Goal: Transaction & Acquisition: Purchase product/service

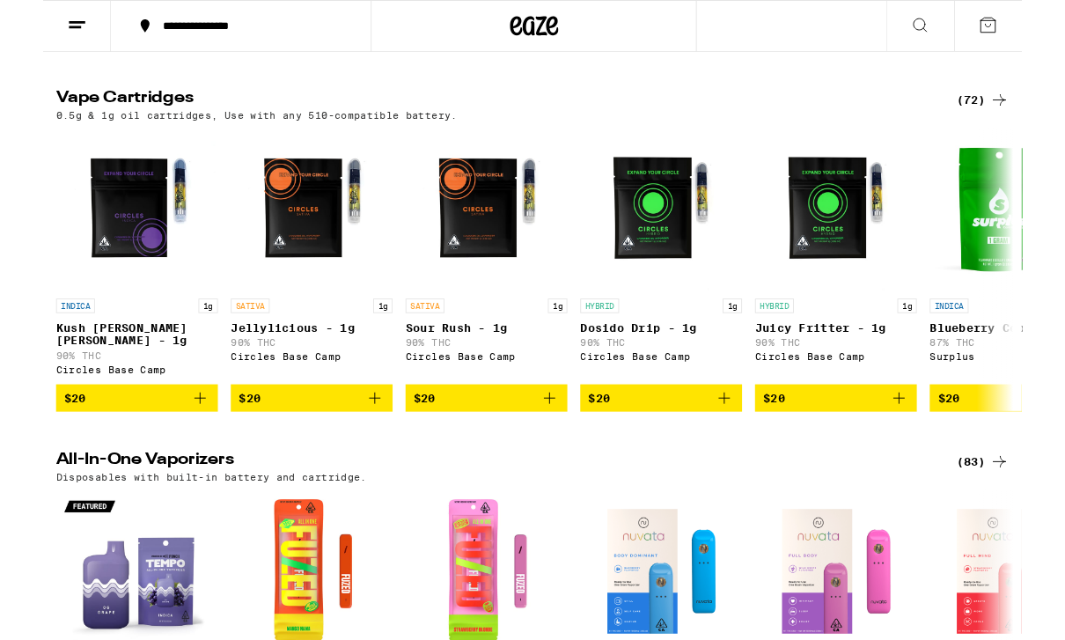
scroll to position [1756, 0]
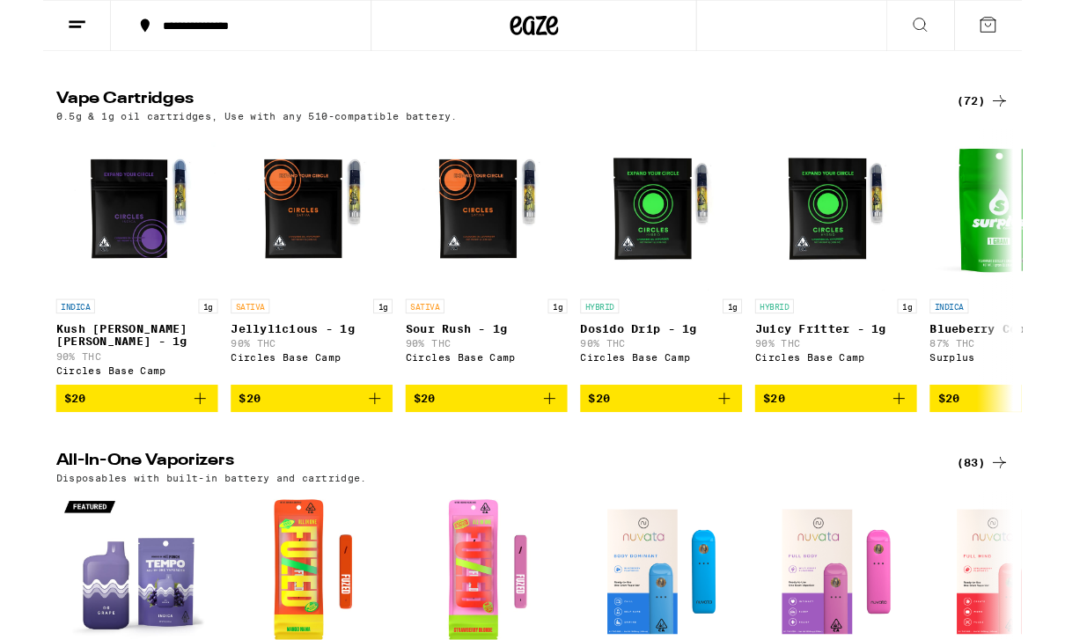
click at [1029, 121] on div "(72)" at bounding box center [1022, 109] width 57 height 21
click at [1012, 121] on div "(72)" at bounding box center [1022, 109] width 57 height 21
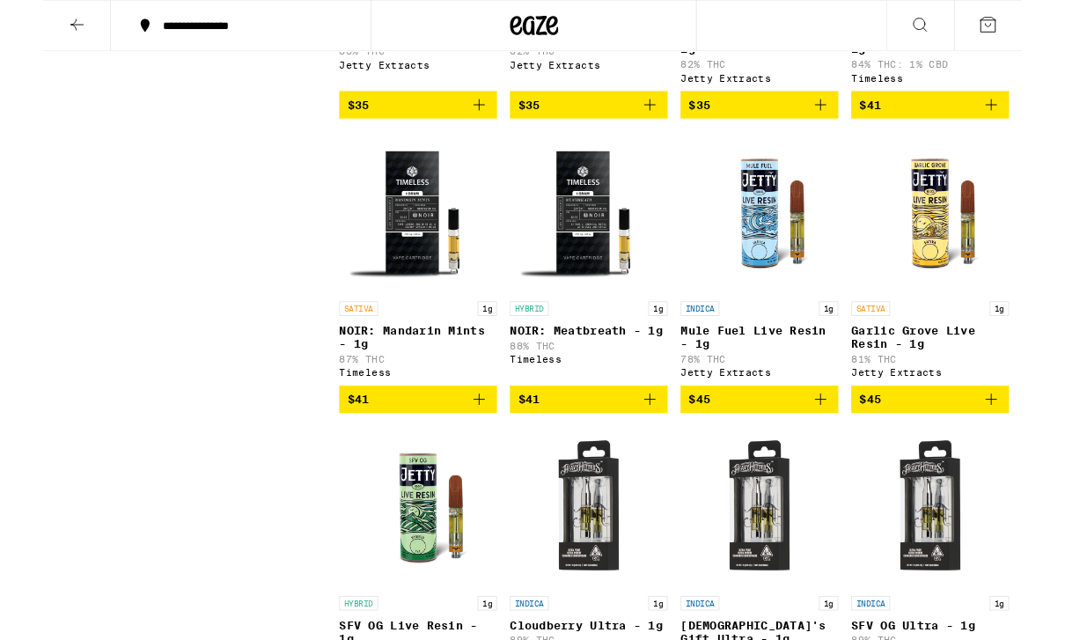
click at [1043, 129] on button "$41" at bounding box center [966, 114] width 172 height 30
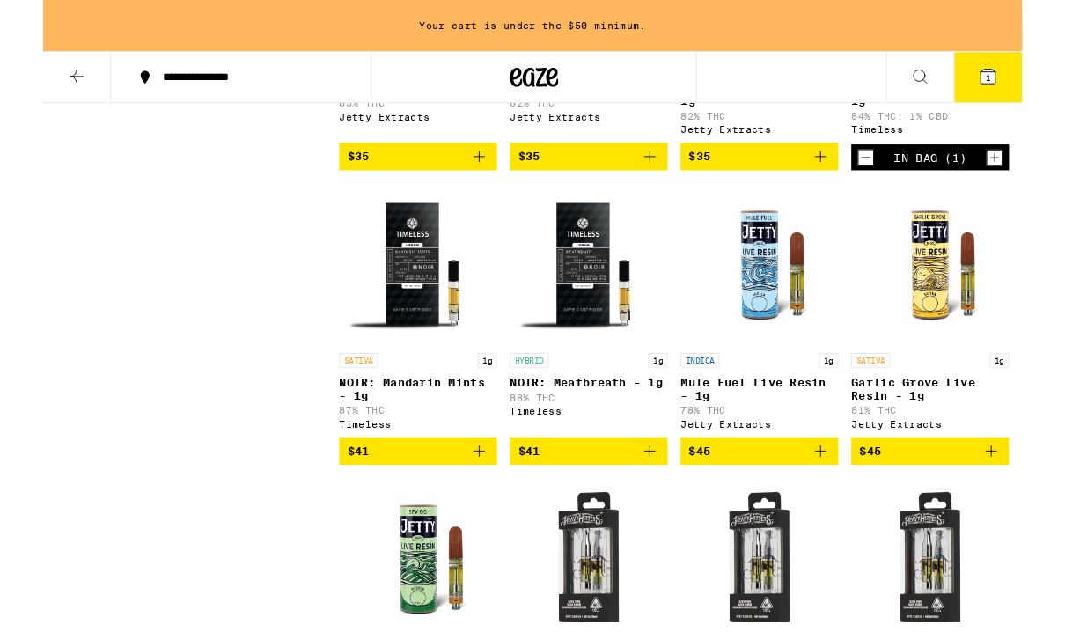
scroll to position [4313, 0]
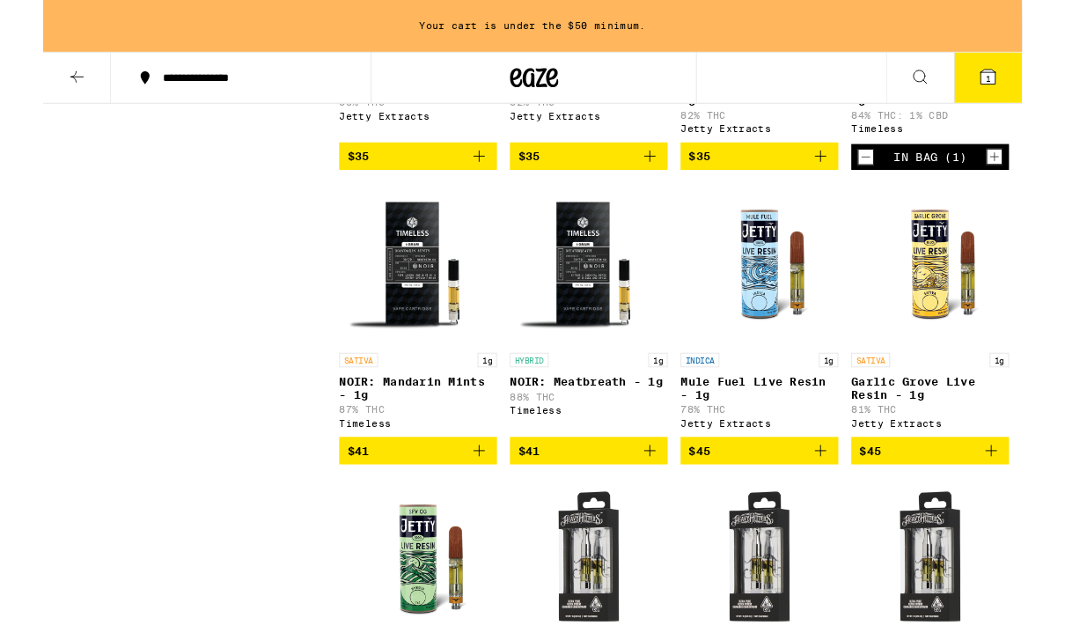
click at [483, 501] on icon "Add to bag" at bounding box center [474, 490] width 21 height 21
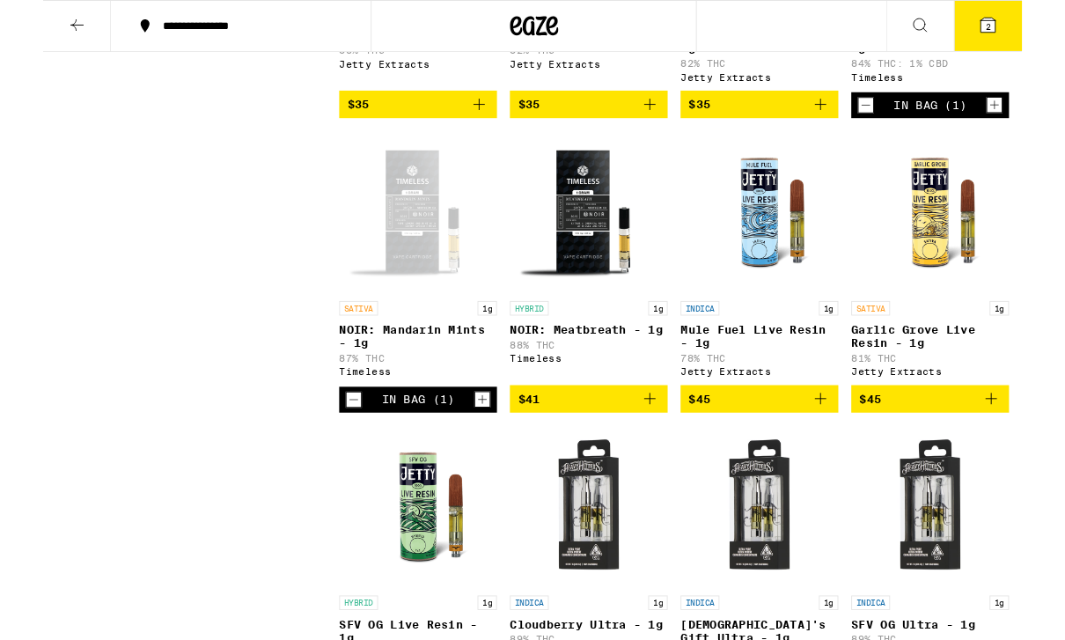
click at [671, 449] on button "$41" at bounding box center [594, 434] width 172 height 30
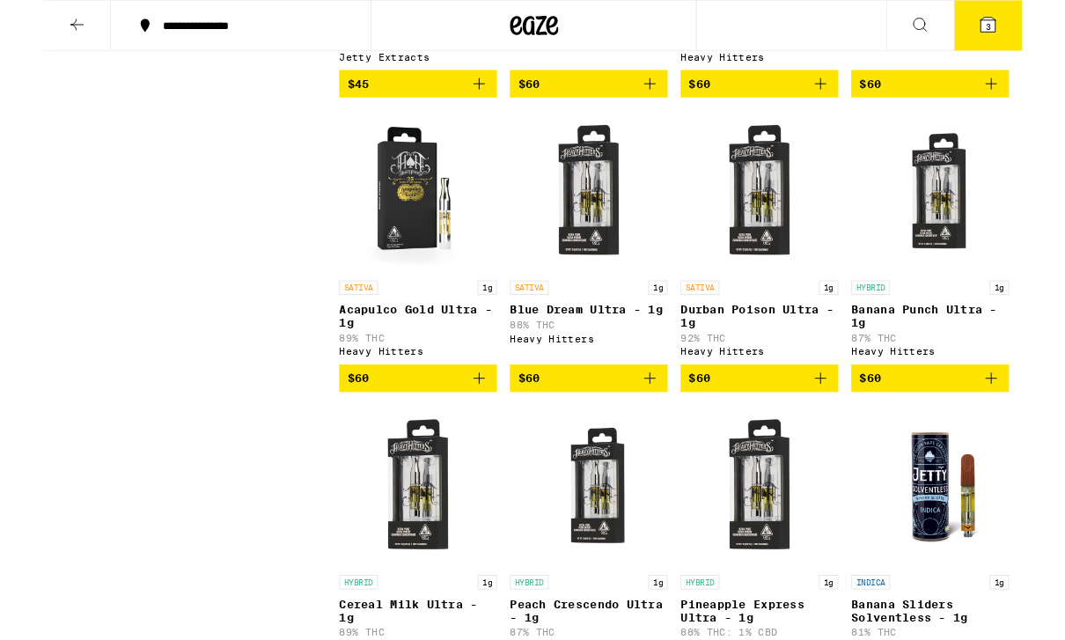
scroll to position [4955, 0]
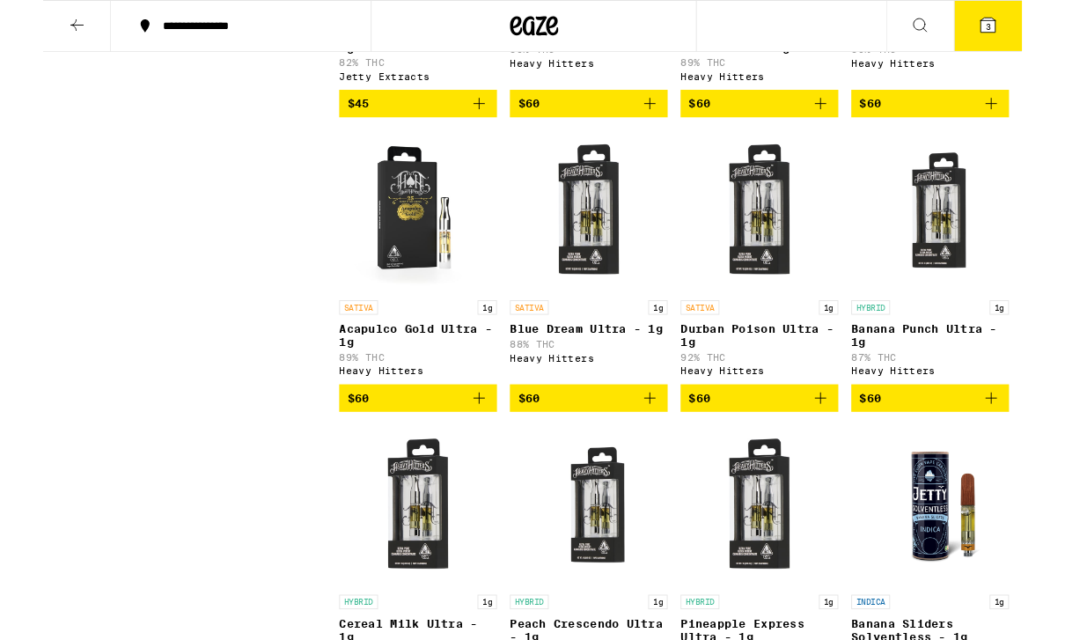
click at [661, 123] on icon "Add to bag" at bounding box center [660, 112] width 21 height 21
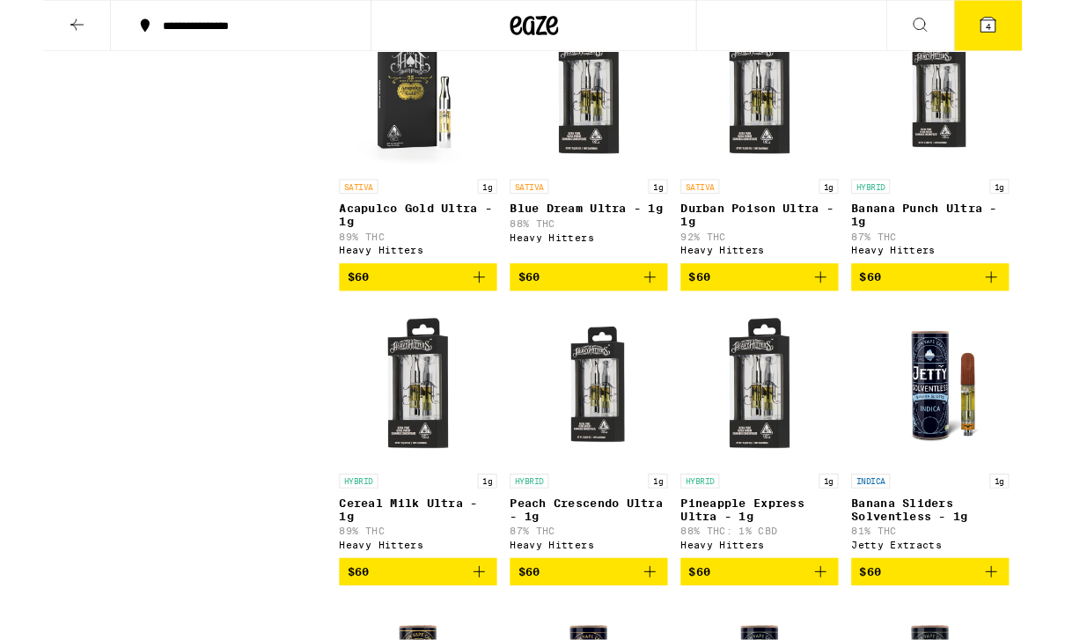
scroll to position [5095, 0]
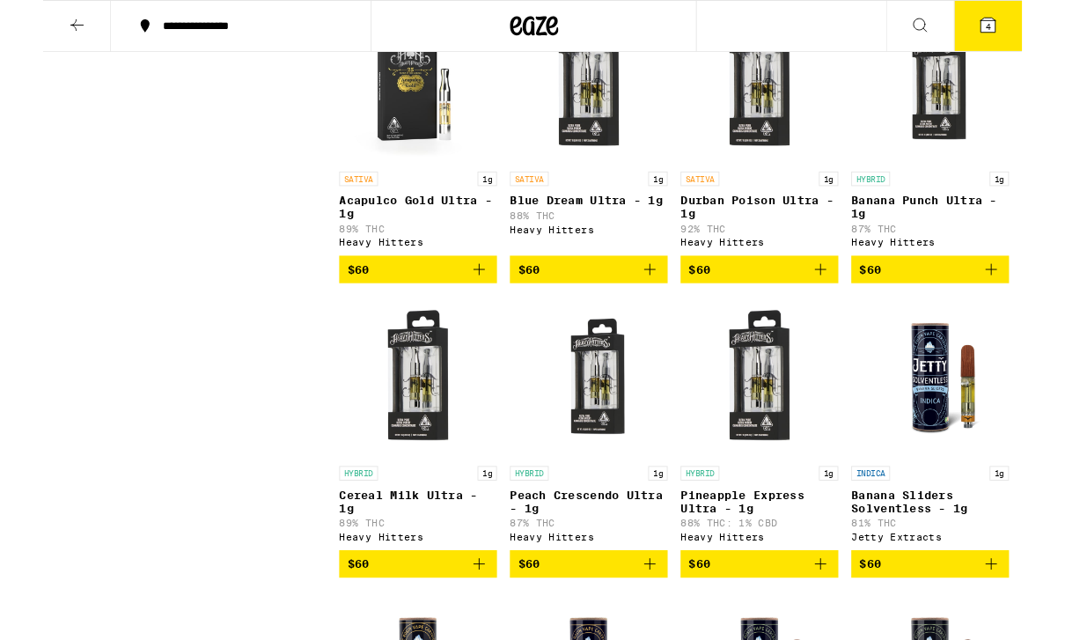
click at [674, 308] on button "$60" at bounding box center [594, 293] width 172 height 30
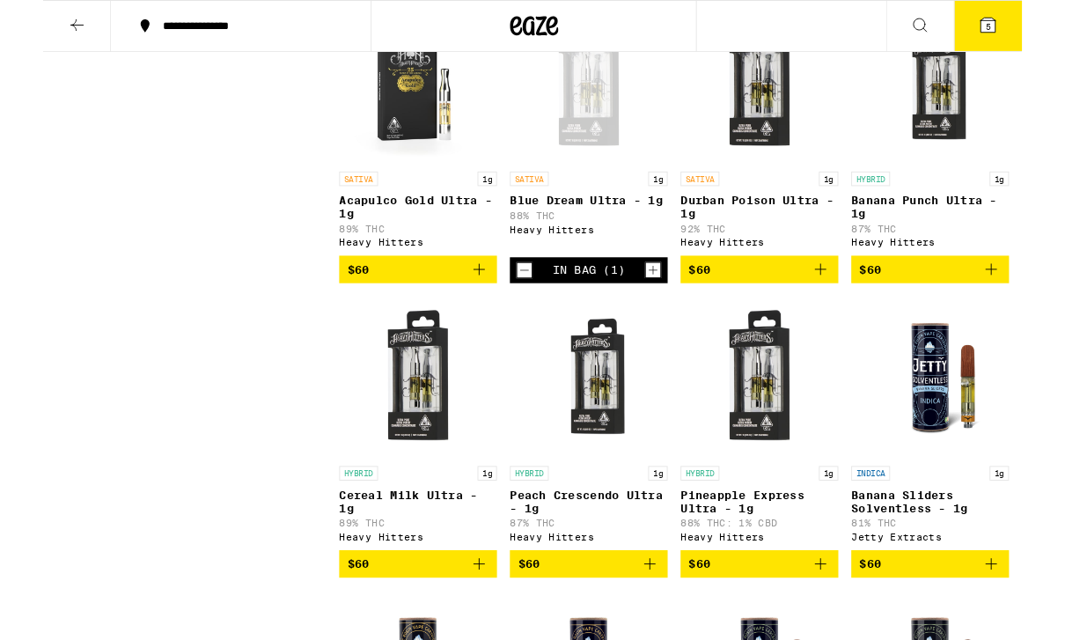
click at [1026, 34] on span "5" at bounding box center [1028, 29] width 5 height 11
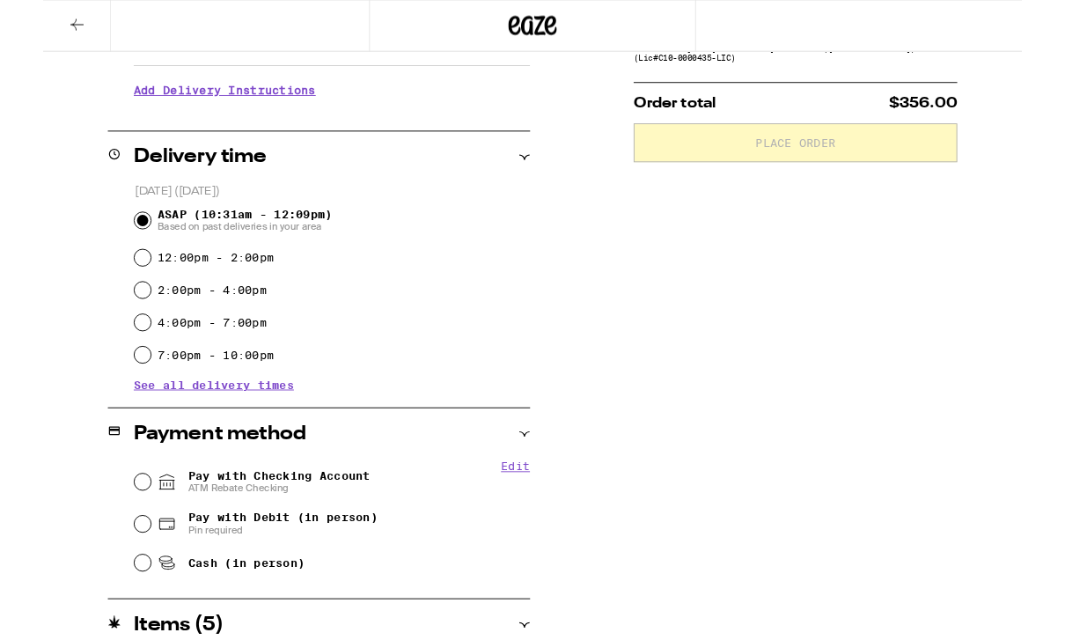
scroll to position [365, 0]
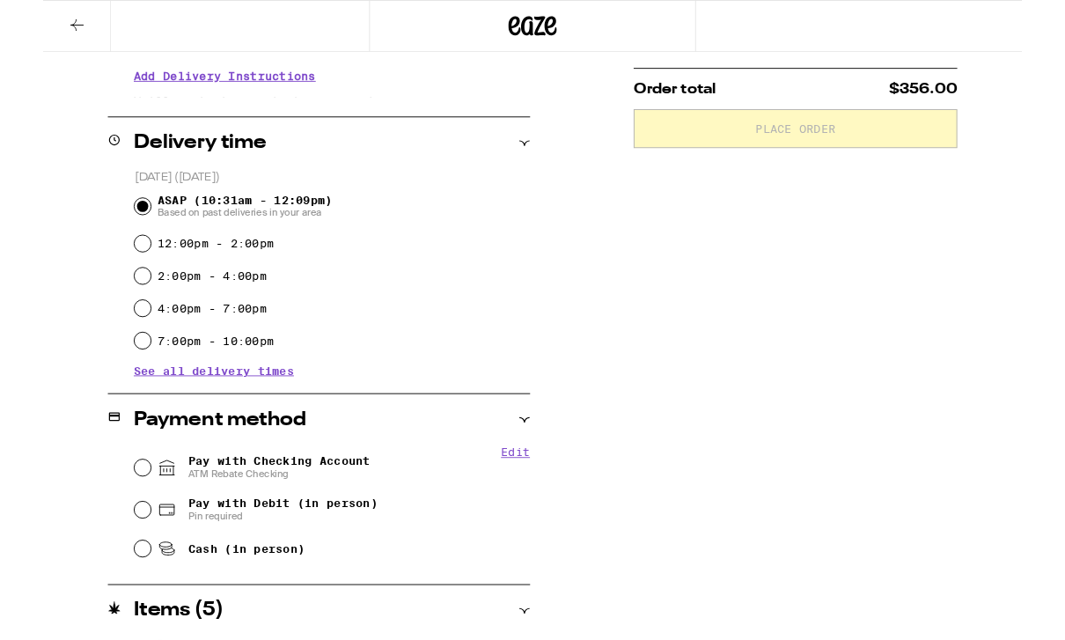
click at [210, 520] on span "ATM Rebate Checking" at bounding box center [257, 516] width 198 height 14
click at [117, 518] on input "Pay with Checking Account ATM Rebate Checking" at bounding box center [108, 509] width 18 height 18
radio input "true"
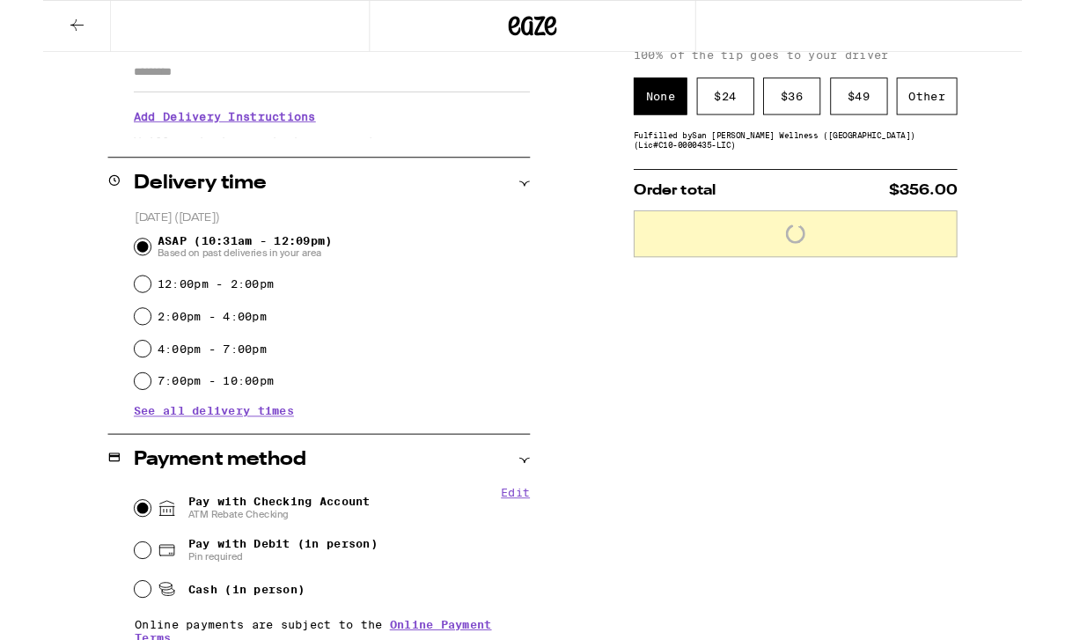
scroll to position [316, 0]
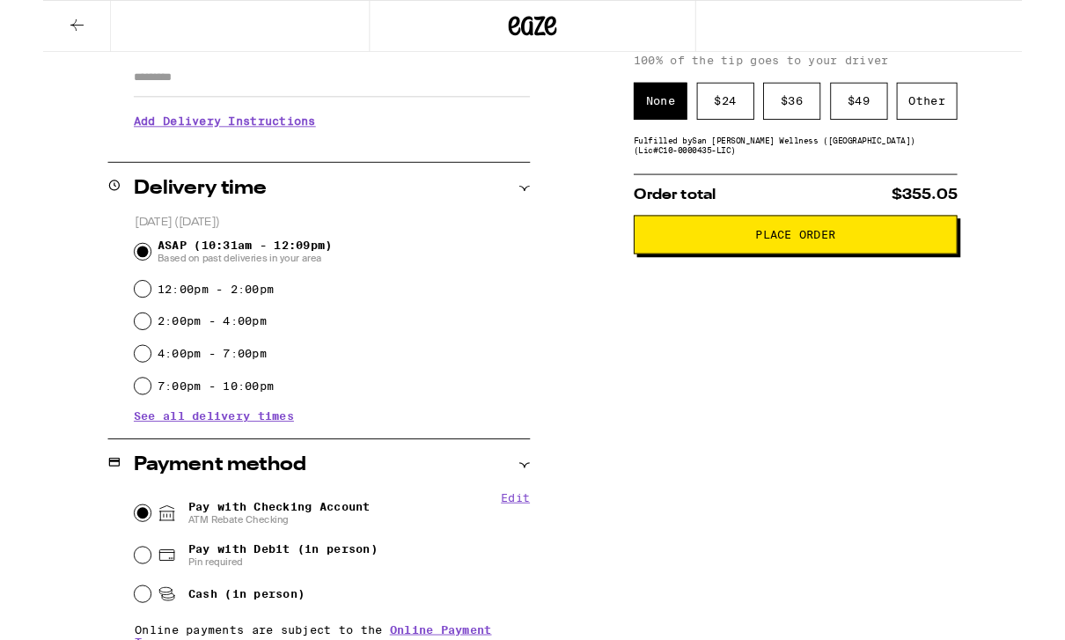
click at [969, 121] on div "Other" at bounding box center [962, 110] width 66 height 41
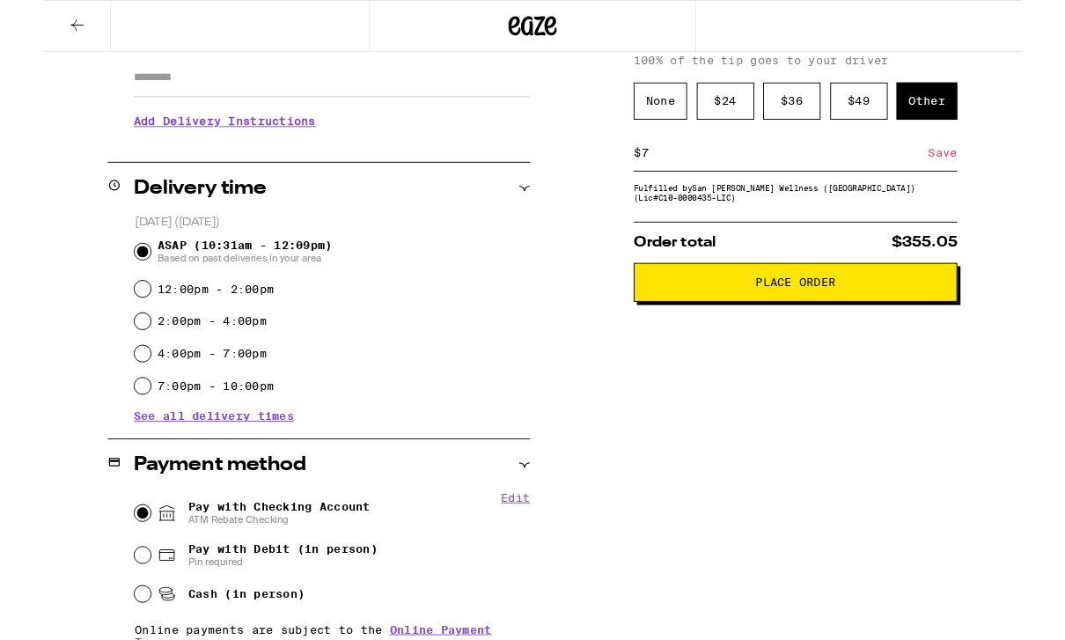
type input "7"
click at [989, 184] on div "Save" at bounding box center [979, 166] width 32 height 39
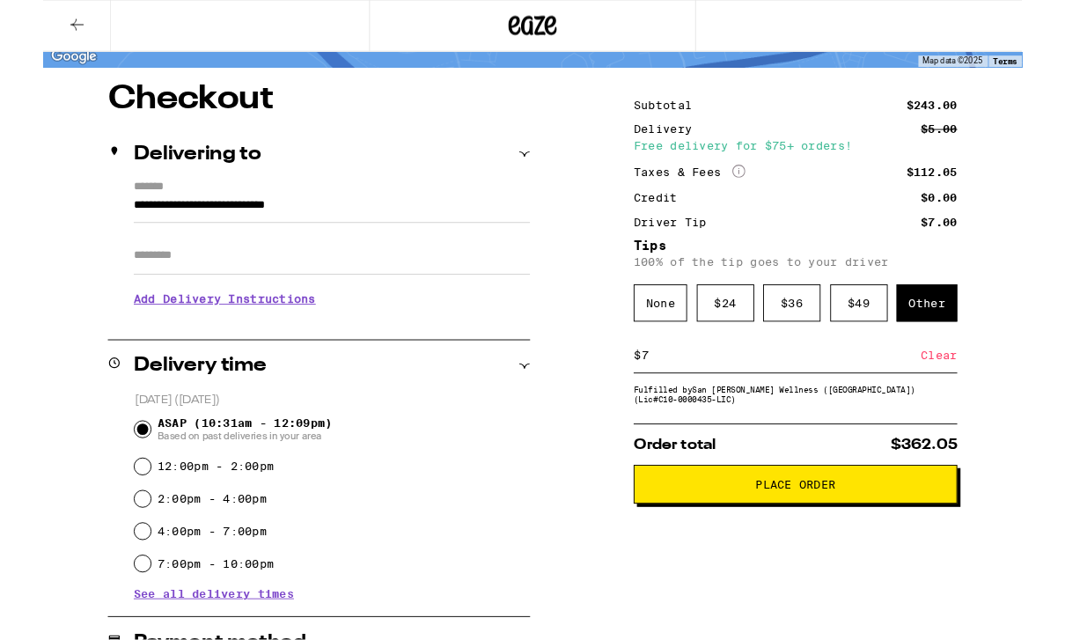
scroll to position [123, 0]
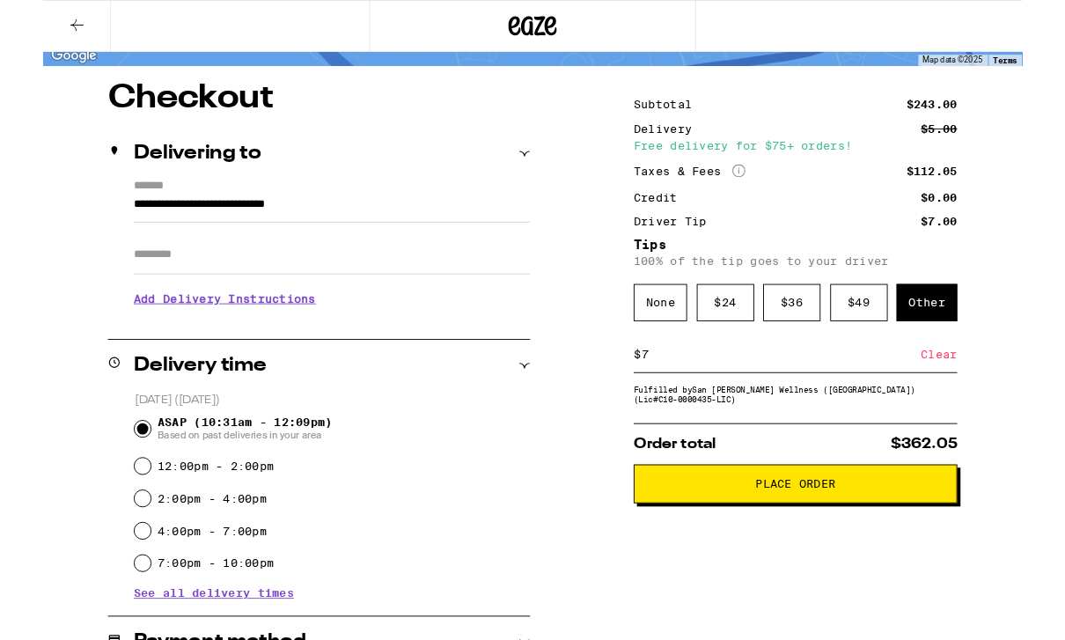
click at [866, 548] on button "Place Order" at bounding box center [819, 526] width 352 height 42
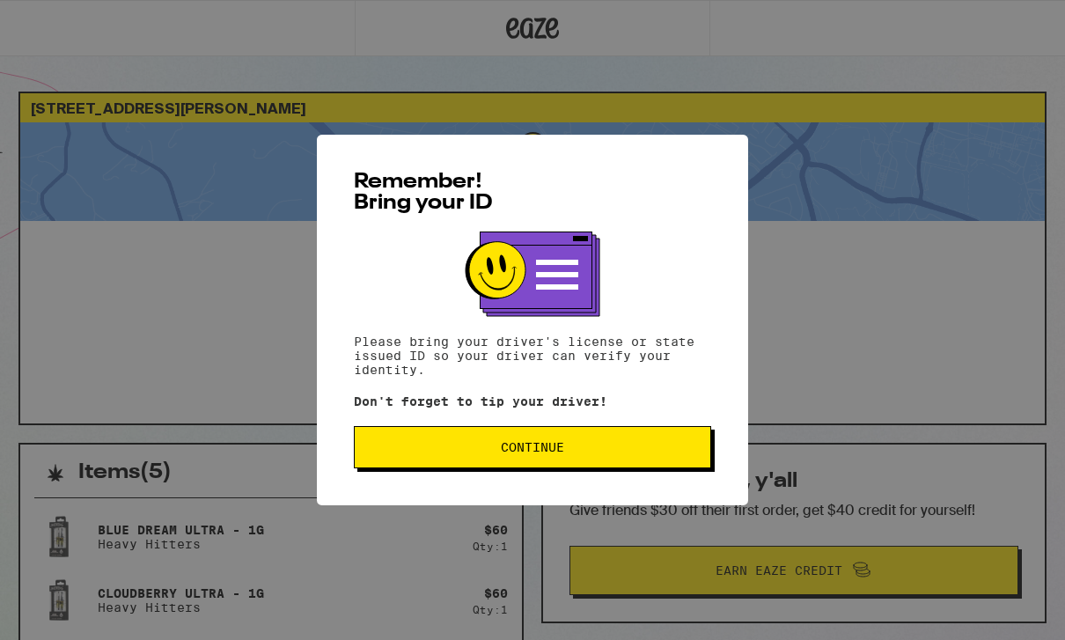
click at [669, 444] on button "Continue" at bounding box center [532, 447] width 357 height 42
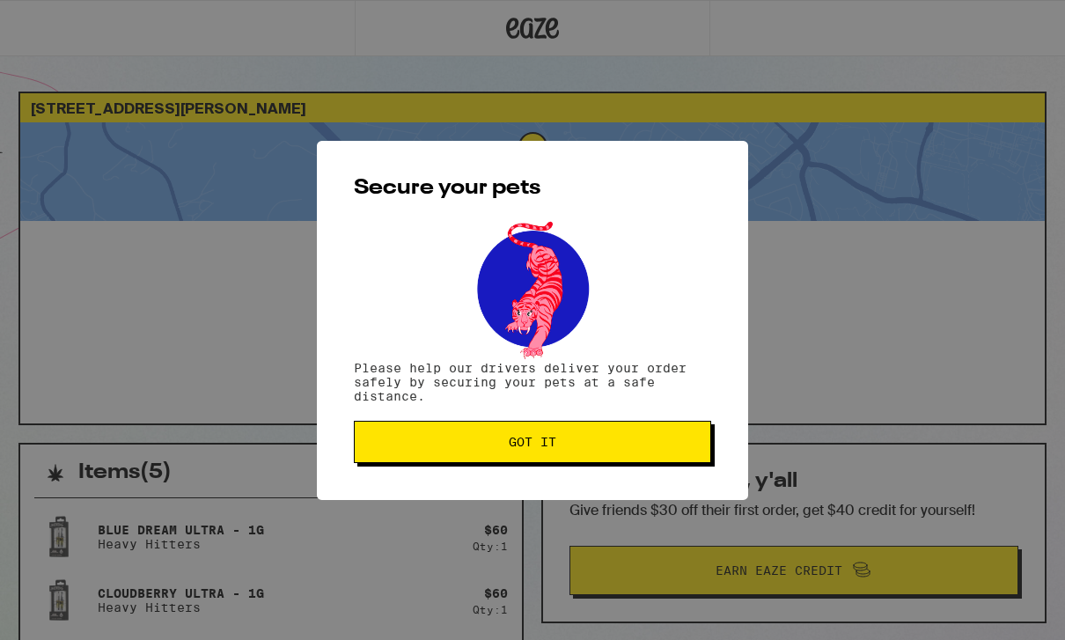
click at [645, 453] on button "Got it" at bounding box center [532, 442] width 357 height 42
